Goal: Task Accomplishment & Management: Use online tool/utility

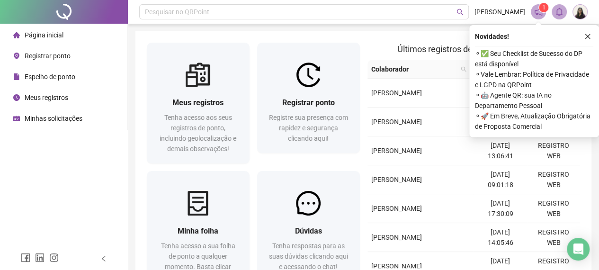
click at [53, 57] on span "Registrar ponto" at bounding box center [48, 56] width 46 height 8
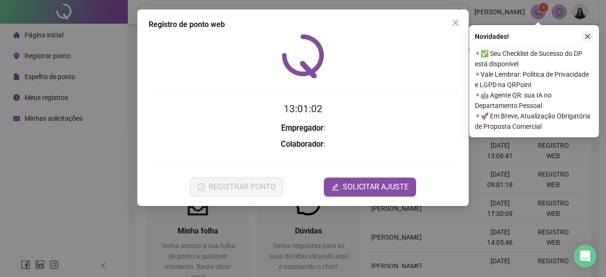
click at [587, 40] on button "button" at bounding box center [587, 36] width 11 height 11
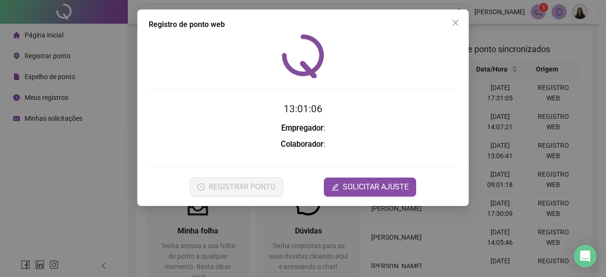
click at [48, 61] on div "Registro de ponto web 13:01:06 Empregador : Colaborador : REGISTRAR PONTO SOLIC…" at bounding box center [303, 138] width 606 height 277
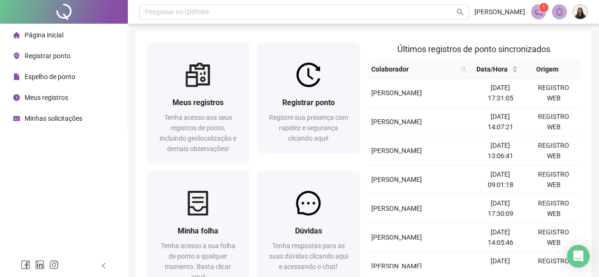
click at [45, 56] on span "Registrar ponto" at bounding box center [48, 56] width 46 height 8
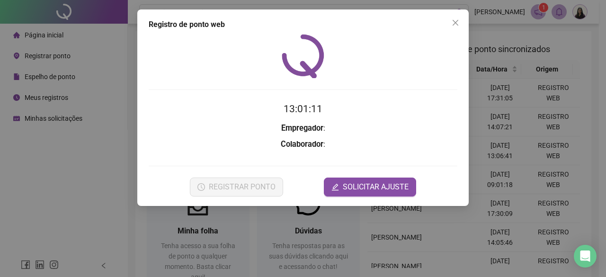
click at [65, 60] on div "Registro de ponto web 13:01:11 Empregador : Colaborador : REGISTRAR PONTO SOLIC…" at bounding box center [303, 138] width 606 height 277
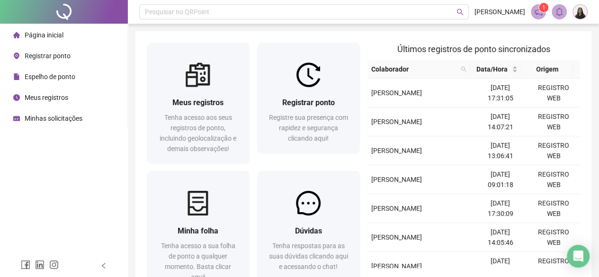
click at [56, 57] on span "Registrar ponto" at bounding box center [48, 56] width 46 height 8
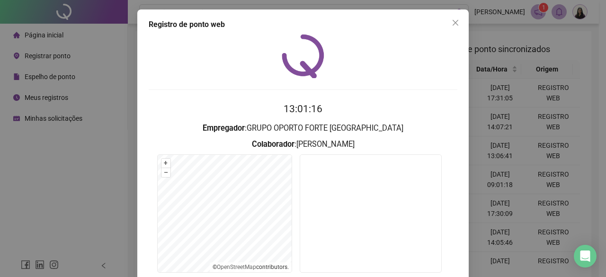
scroll to position [71, 0]
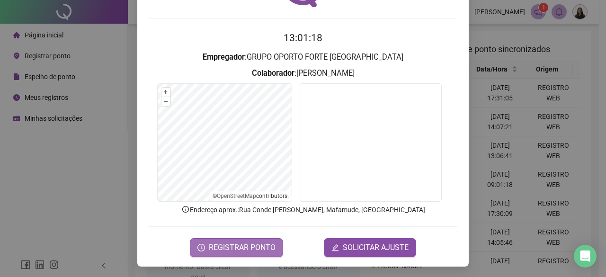
click at [257, 243] on span "REGISTRAR PONTO" at bounding box center [242, 247] width 67 height 11
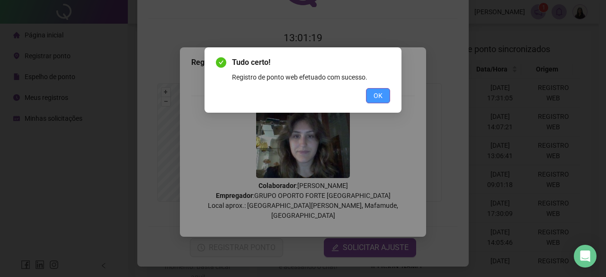
click at [379, 98] on span "OK" at bounding box center [378, 95] width 9 height 10
